Goal: Task Accomplishment & Management: Manage account settings

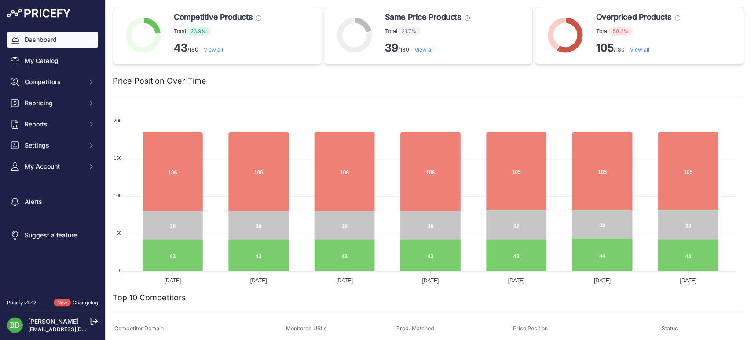
click at [179, 76] on h2 "Price Position Over Time" at bounding box center [160, 81] width 94 height 12
click at [265, 81] on div at bounding box center [475, 81] width 538 height 12
click at [50, 142] on span "Settings" at bounding box center [54, 145] width 58 height 9
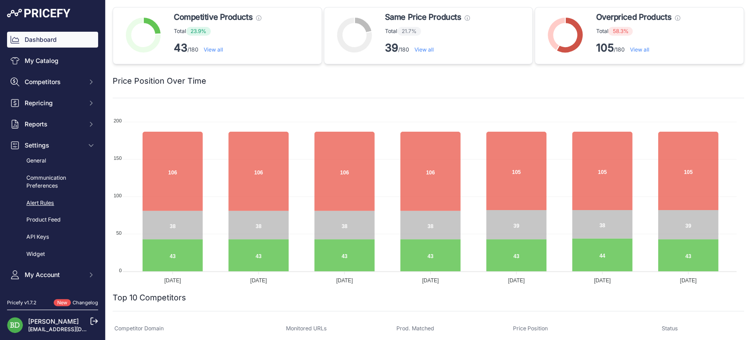
click at [53, 206] on link "Alert Rules" at bounding box center [52, 202] width 91 height 15
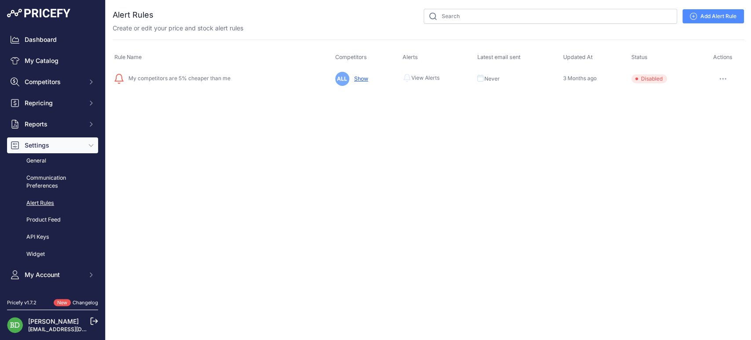
click at [704, 18] on link "Add Alert Rule" at bounding box center [714, 16] width 62 height 14
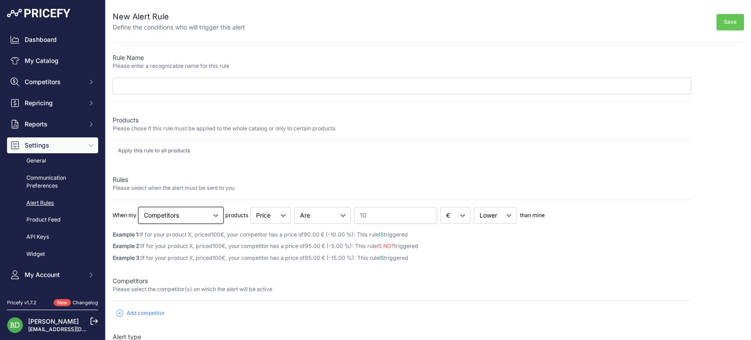
click at [199, 217] on select "Cheapest Competitor Highest Competitor Competitors" at bounding box center [180, 215] width 85 height 17
click at [200, 215] on select "Cheapest Competitor Highest Competitor Competitors" at bounding box center [180, 215] width 85 height 17
click at [142, 128] on p "Please chose if this rule must be applied to the whole catalog or only to certa…" at bounding box center [402, 129] width 579 height 8
click at [241, 128] on p "Please chose if this rule must be applied to the whole catalog or only to certa…" at bounding box center [402, 129] width 579 height 8
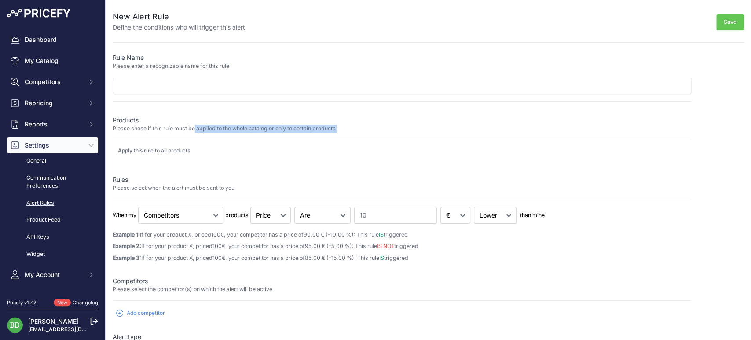
click at [243, 128] on p "Please chose if this rule must be applied to the whole catalog or only to certa…" at bounding box center [402, 129] width 579 height 8
click at [168, 141] on div "Rule Name Please enter a recognizable name for this rule Products Please chose …" at bounding box center [402, 266] width 579 height 426
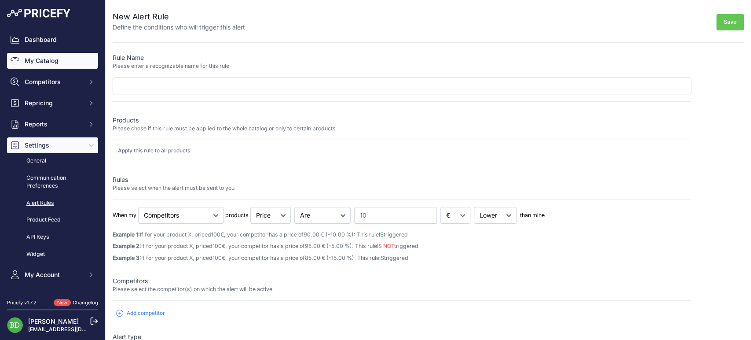
click at [56, 59] on link "My Catalog" at bounding box center [52, 61] width 91 height 16
click at [63, 67] on link "My Catalog" at bounding box center [52, 61] width 91 height 16
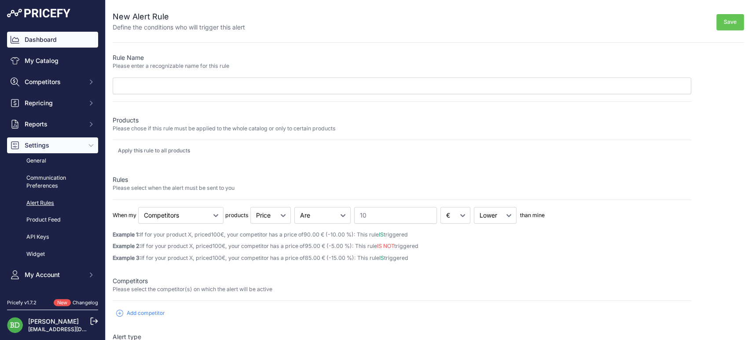
click at [65, 45] on link "Dashboard" at bounding box center [52, 40] width 91 height 16
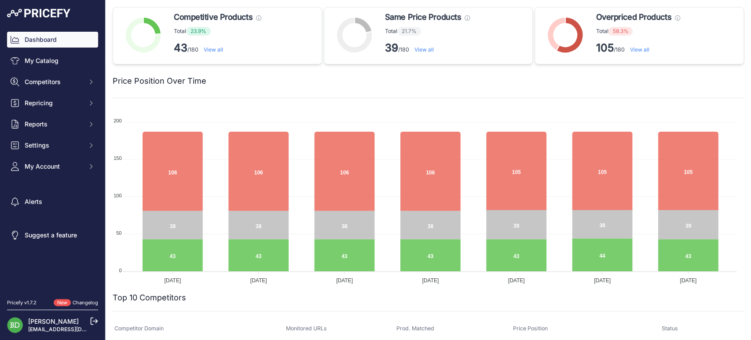
click at [615, 48] on p "105 /180 View all" at bounding box center [638, 48] width 84 height 14
click at [614, 48] on p "105 /180 View all" at bounding box center [638, 48] width 84 height 14
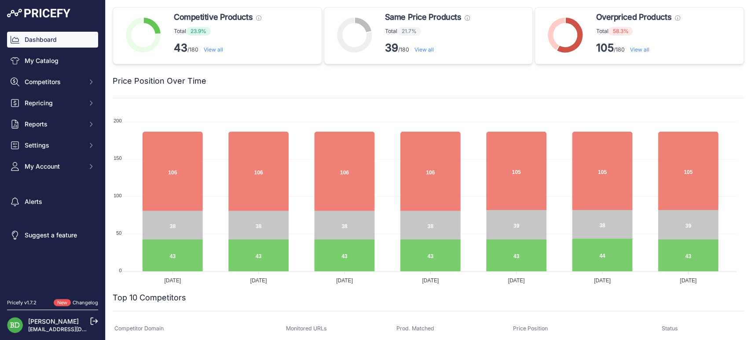
click at [691, 84] on div at bounding box center [475, 81] width 538 height 12
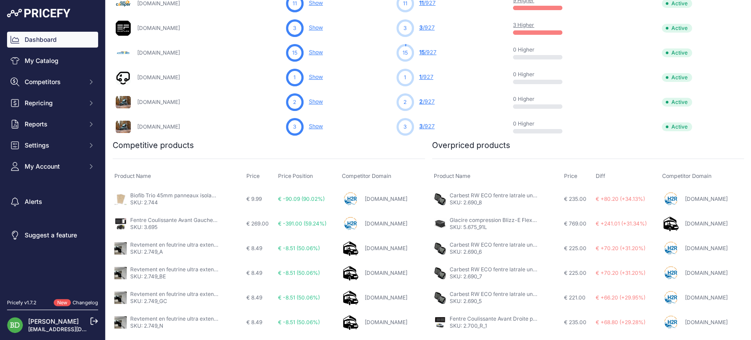
scroll to position [515, 0]
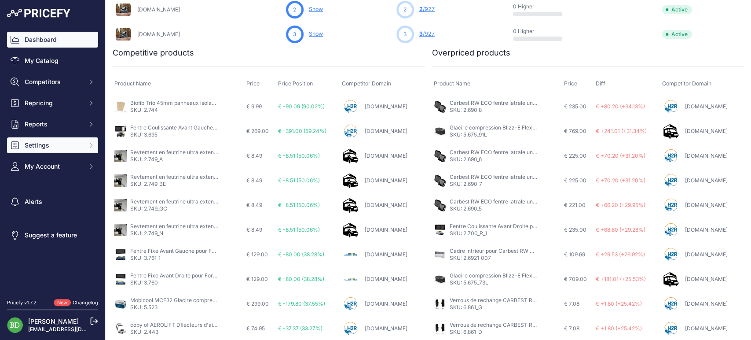
click at [76, 144] on span "Settings" at bounding box center [54, 145] width 58 height 9
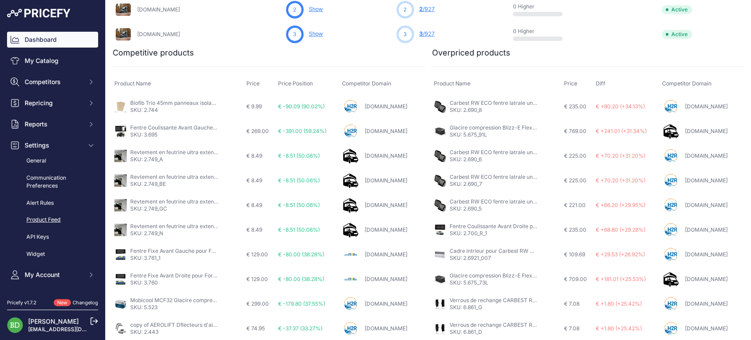
click at [51, 224] on link "Product Feed" at bounding box center [52, 219] width 91 height 15
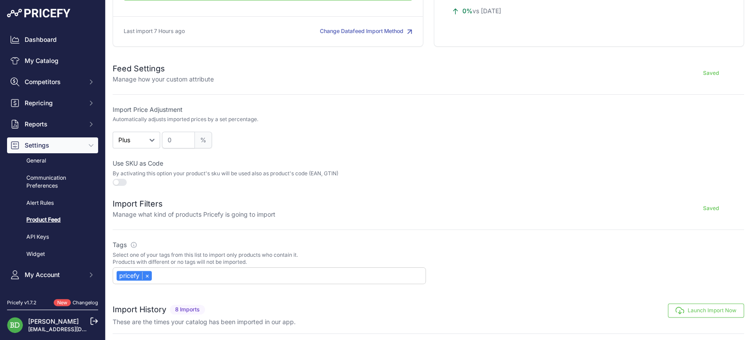
scroll to position [279, 0]
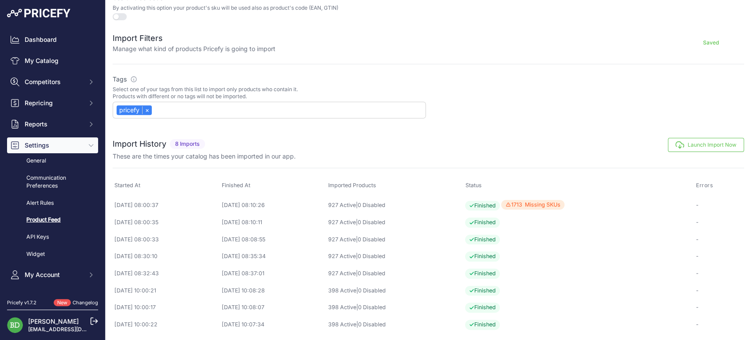
click at [144, 207] on td "[DATE] 08:00:37" at bounding box center [166, 205] width 107 height 18
click at [145, 207] on td "[DATE] 08:00:37" at bounding box center [166, 205] width 107 height 18
click at [153, 225] on td "[DATE] 08:00:35" at bounding box center [166, 222] width 107 height 17
click at [154, 202] on td "[DATE] 08:00:37" at bounding box center [166, 205] width 107 height 18
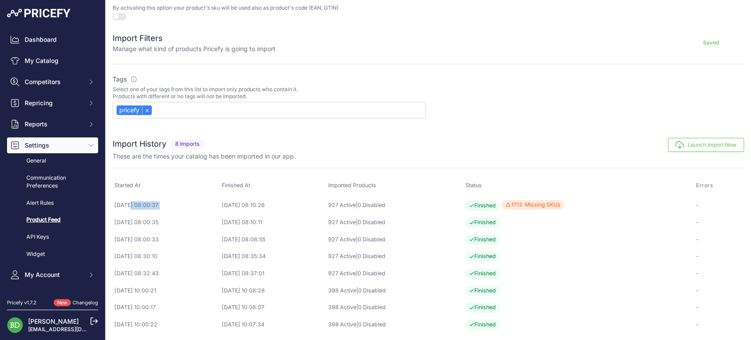
click at [154, 202] on td "2025-08-25 08:00:37" at bounding box center [166, 205] width 107 height 18
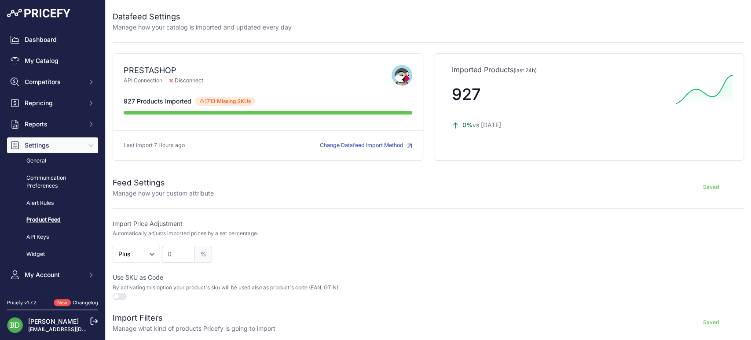
click at [476, 255] on div at bounding box center [587, 241] width 313 height 44
click at [46, 40] on link "Dashboard" at bounding box center [52, 40] width 91 height 16
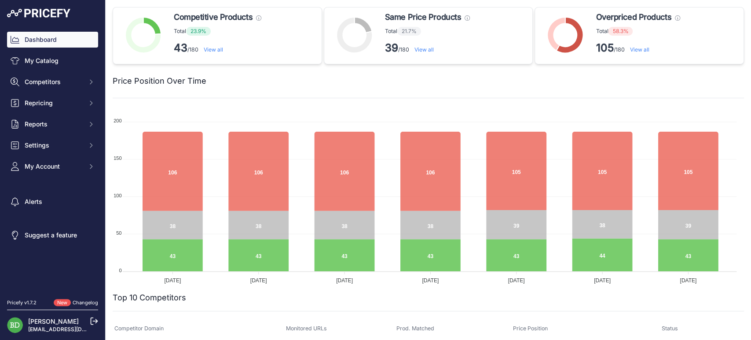
click at [493, 92] on div "Price Position Over Time" at bounding box center [429, 81] width 632 height 34
click at [201, 83] on h2 "Price Position Over Time" at bounding box center [160, 81] width 94 height 12
click at [199, 82] on h2 "Price Position Over Time" at bounding box center [160, 81] width 94 height 12
click at [521, 110] on foreignobject at bounding box center [425, 197] width 624 height 176
